Goal: Task Accomplishment & Management: Manage account settings

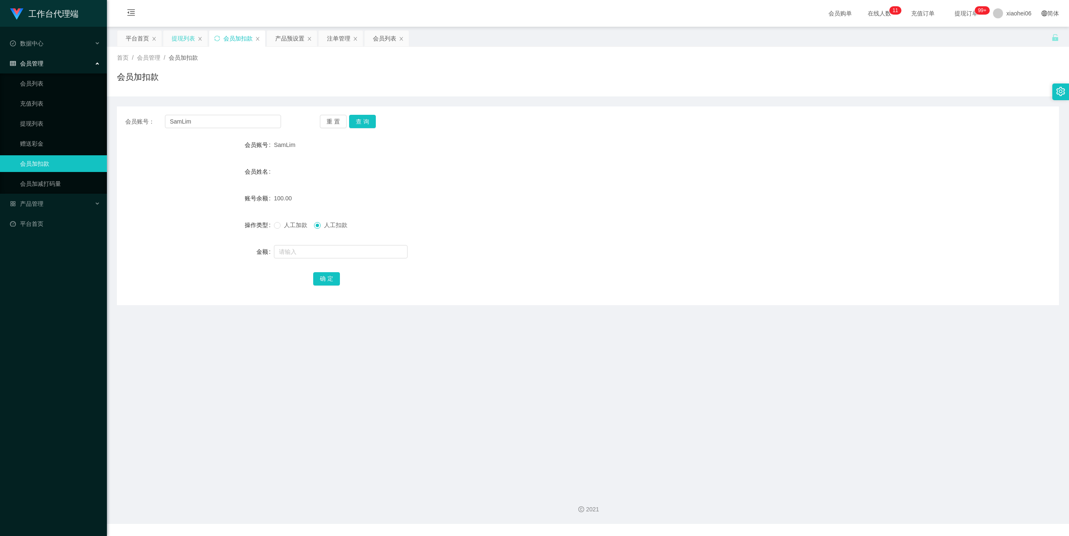
click at [188, 39] on div "提现列表" at bounding box center [183, 38] width 23 height 16
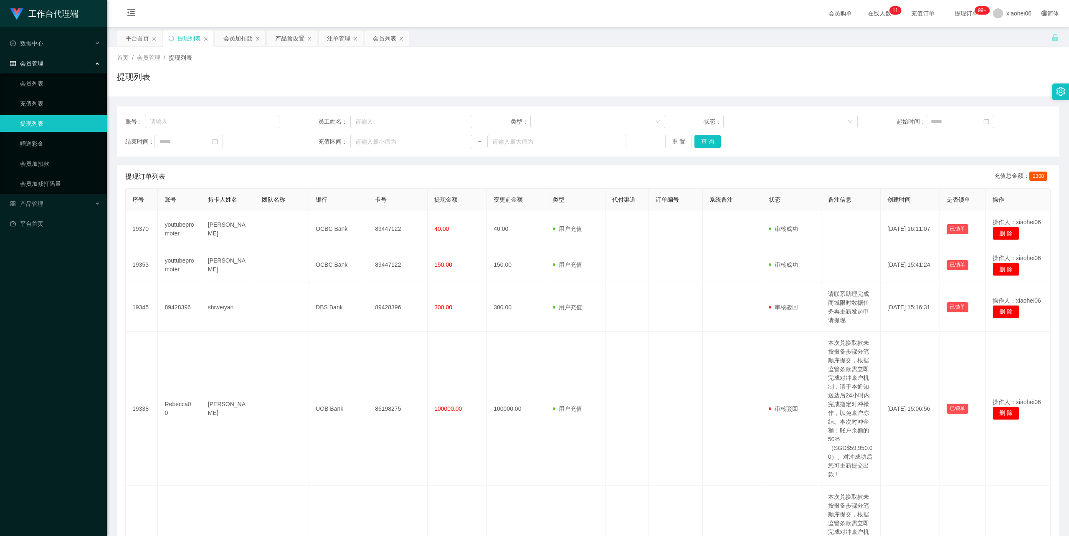
click at [625, 67] on div "首页 / 会员管理 / 提现列表 / 提现列表" at bounding box center [588, 71] width 942 height 36
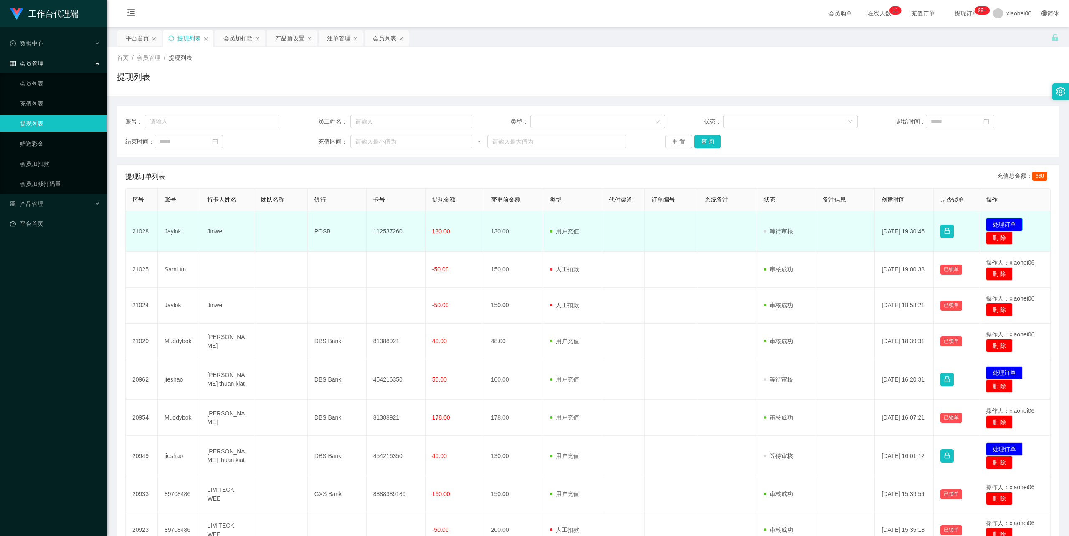
click at [1002, 222] on button "处理订单" at bounding box center [1004, 224] width 37 height 13
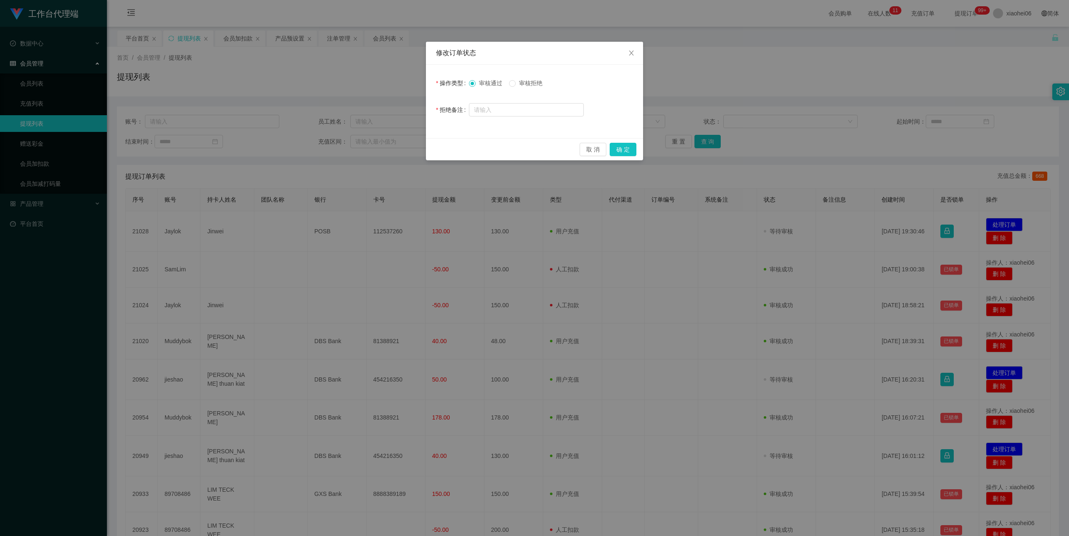
drag, startPoint x: 532, startPoint y: 79, endPoint x: 532, endPoint y: 87, distance: 7.5
click at [533, 80] on span "审核拒绝" at bounding box center [531, 83] width 30 height 7
click at [523, 107] on input "text" at bounding box center [526, 109] width 115 height 13
type input "请联系助理进行提现。"
click at [627, 150] on button "确 定" at bounding box center [623, 149] width 27 height 13
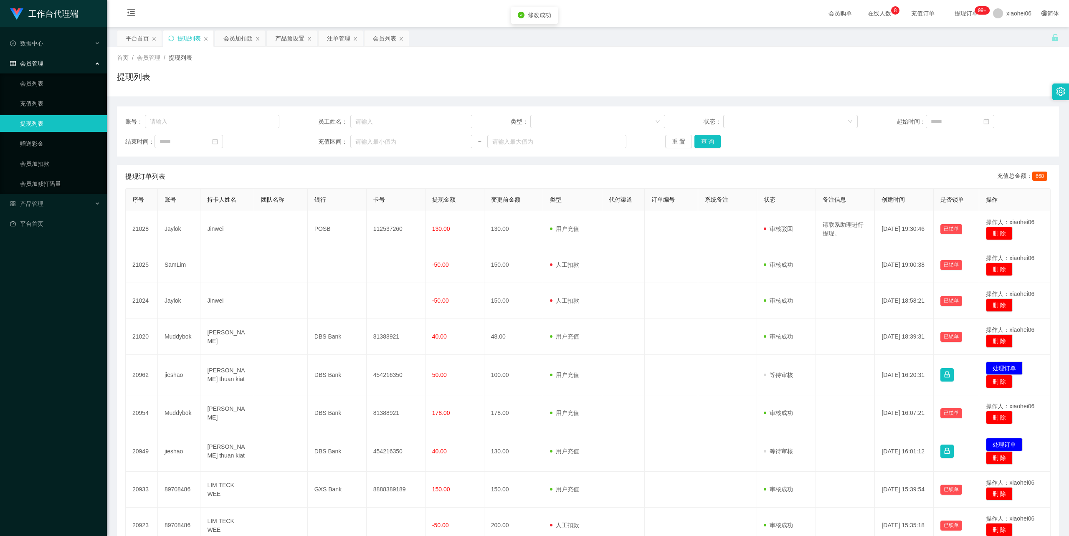
click at [864, 54] on div "首页 / 会员管理 / 提现列表 /" at bounding box center [588, 57] width 942 height 9
click at [853, 60] on div "首页 / 会员管理 / 提现列表 /" at bounding box center [588, 57] width 942 height 9
